Goal: Use online tool/utility: Utilize a website feature to perform a specific function

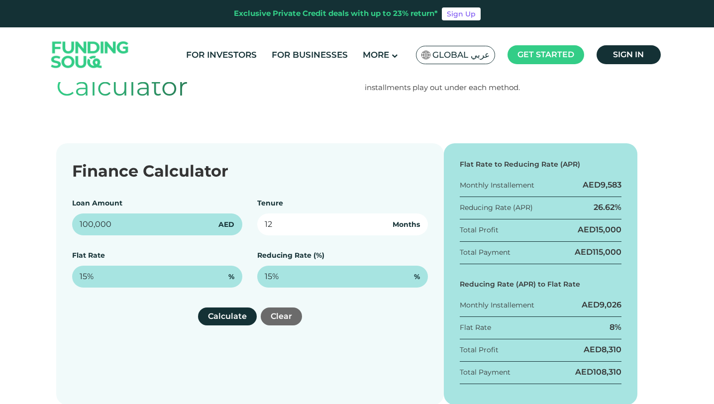
click at [340, 213] on input "12" at bounding box center [342, 224] width 171 height 22
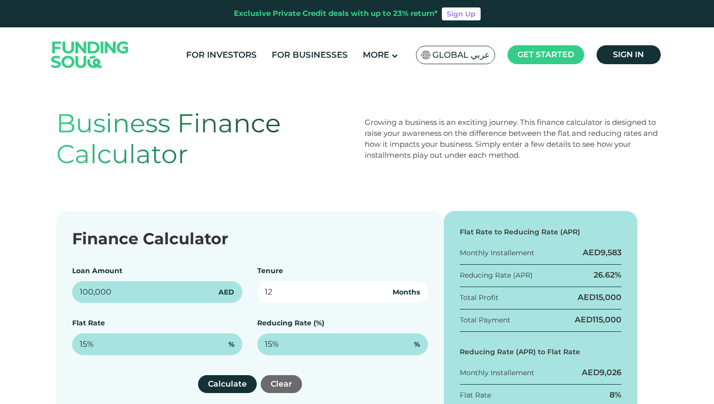
scroll to position [43, 0]
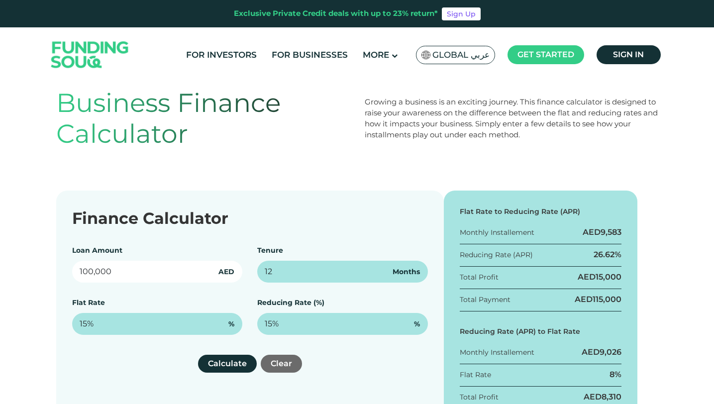
click at [135, 269] on input "100,000" at bounding box center [157, 272] width 171 height 22
type input "5,000,000"
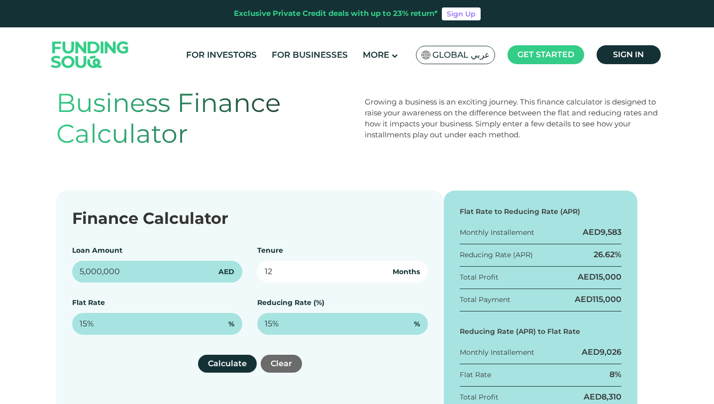
click at [311, 276] on input "12" at bounding box center [342, 272] width 171 height 22
type input "1"
type input "48"
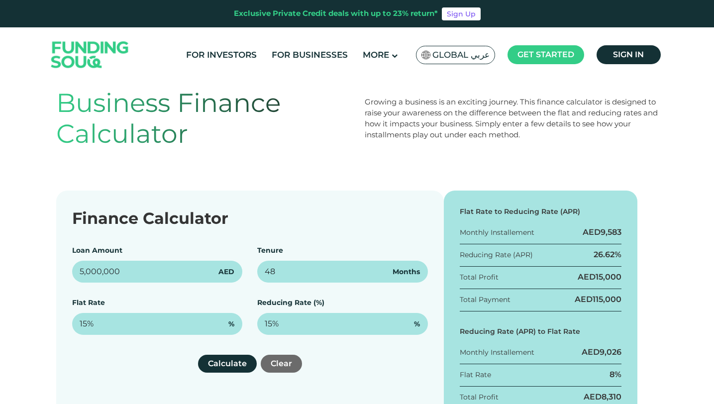
click at [186, 356] on div "Calculate Clear" at bounding box center [250, 364] width 356 height 18
click at [207, 358] on button "Calculate" at bounding box center [227, 364] width 59 height 18
click at [223, 365] on button "Calculate" at bounding box center [227, 364] width 59 height 18
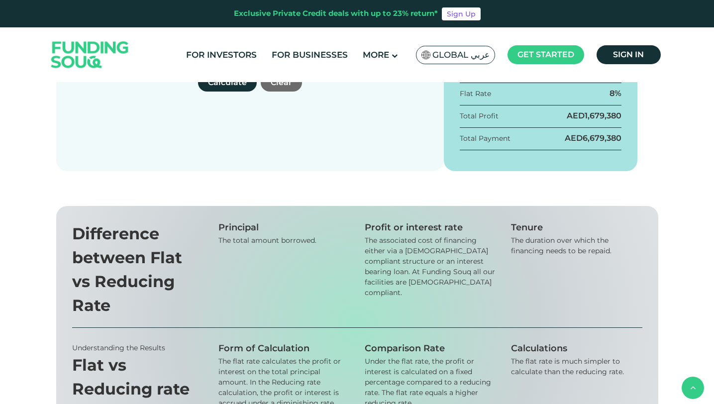
scroll to position [292, 0]
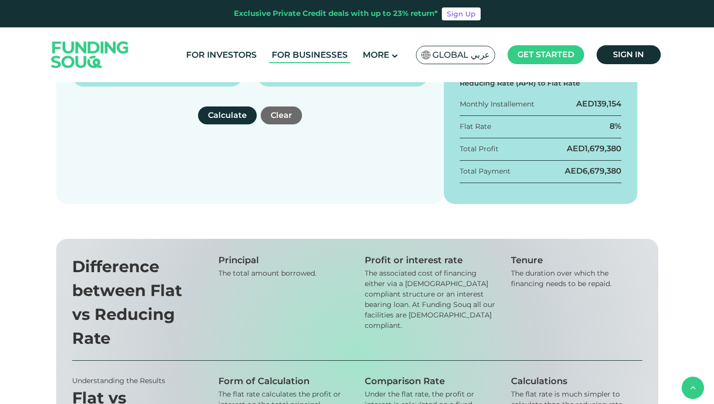
click at [312, 52] on link "For Businesses" at bounding box center [309, 55] width 81 height 16
